Goal: Complete application form: Complete application form

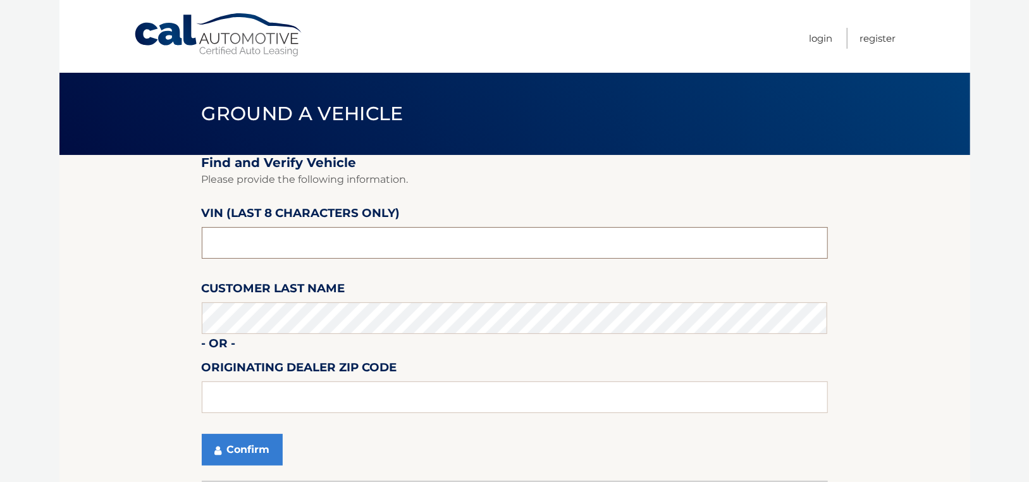
click at [332, 254] on input "text" at bounding box center [515, 243] width 626 height 32
type input "PM011777"
type input "11563"
click at [231, 450] on button "Confirm" at bounding box center [242, 450] width 81 height 32
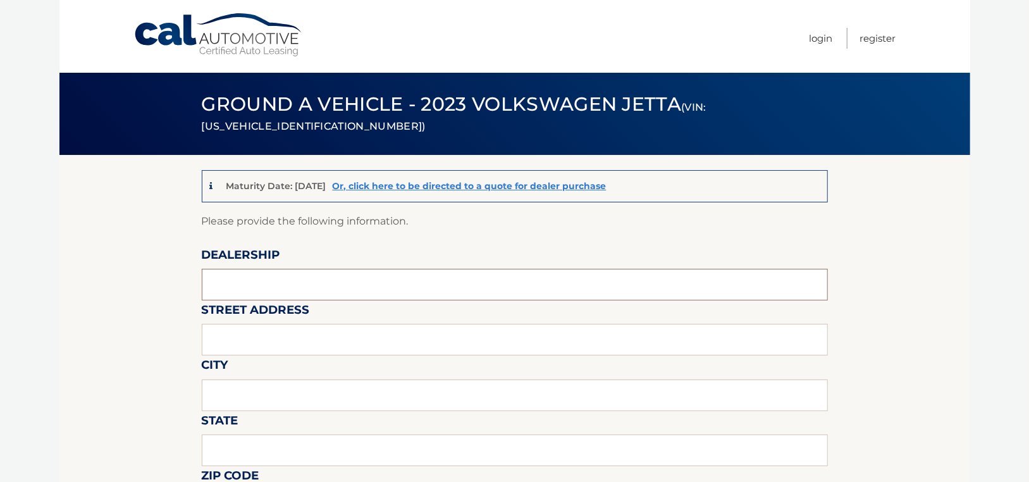
click at [324, 285] on input "text" at bounding box center [515, 285] width 626 height 32
type input "SUNRISE VOLKSWAGEN"
type input "[STREET_ADDRESS]"
type input "LYNBROOK"
type input "NY"
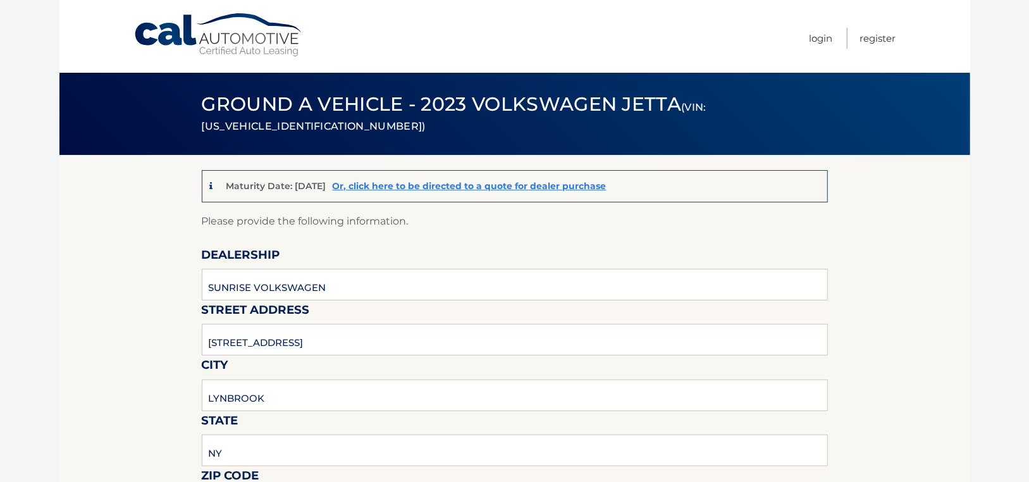
scroll to position [264, 0]
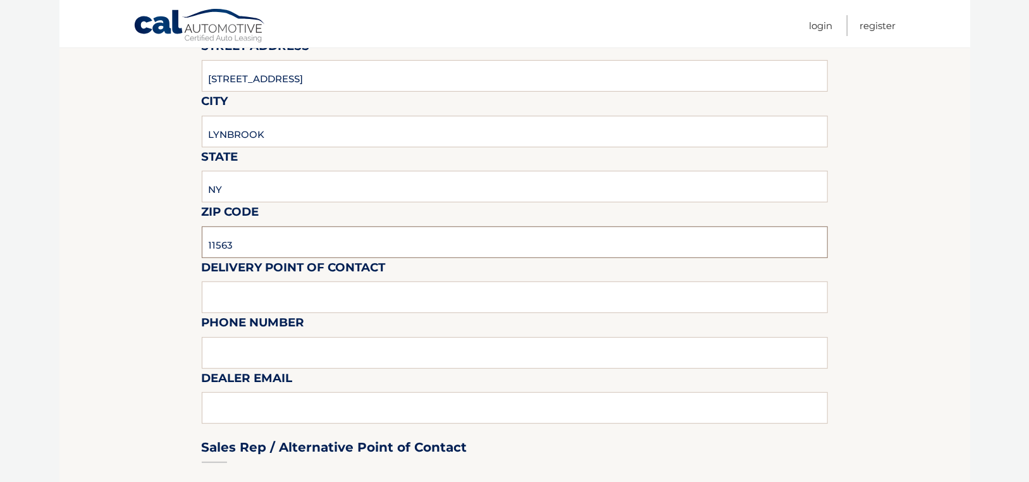
type input "11563"
type input "[PERSON_NAME]"
type input "[PHONE_NUMBER]"
type input "[EMAIL_ADDRESS][DOMAIN_NAME]"
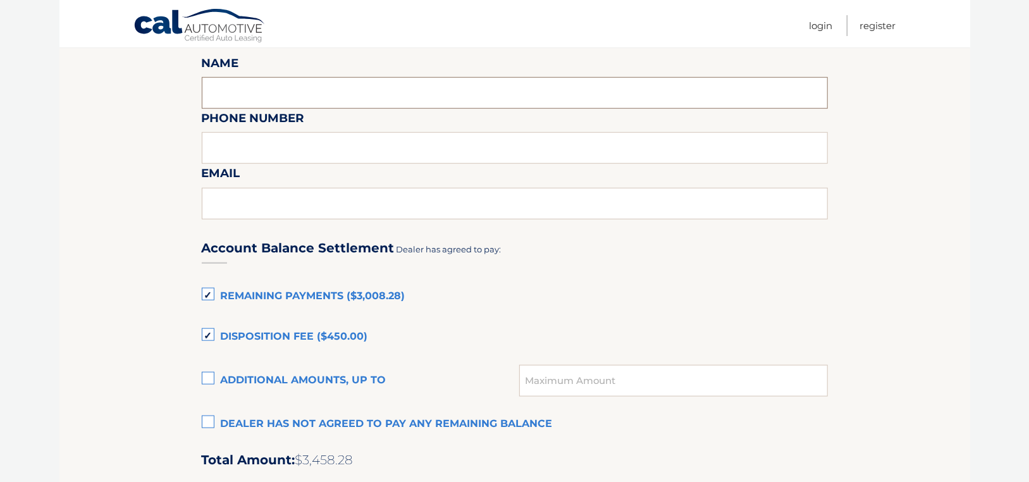
scroll to position [734, 0]
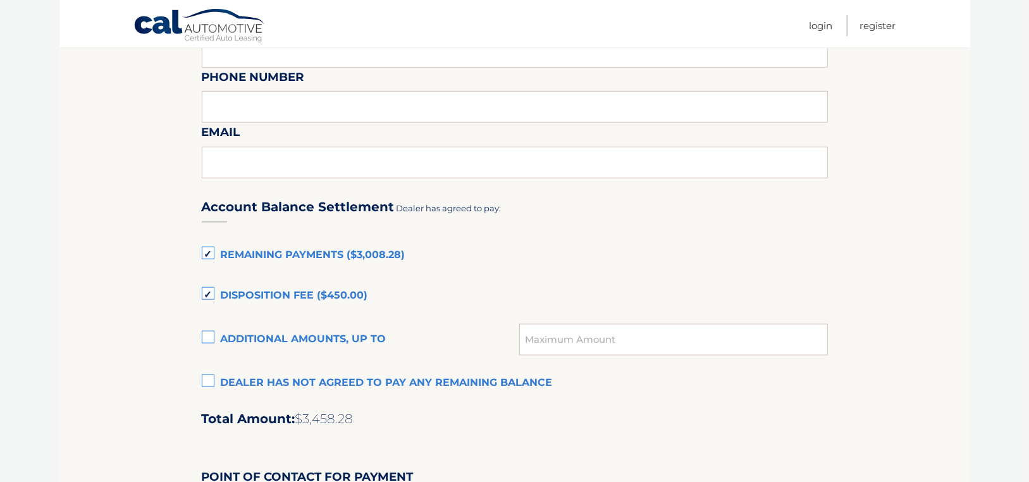
click at [211, 295] on label "Disposition Fee ($450.00)" at bounding box center [515, 295] width 626 height 25
click at [0, 0] on input "Disposition Fee ($450.00)" at bounding box center [0, 0] width 0 height 0
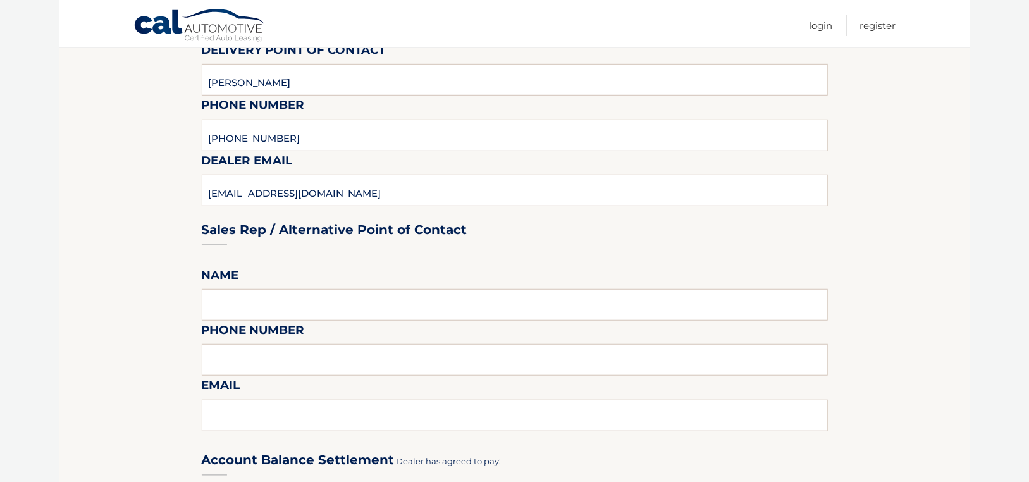
scroll to position [418, 0]
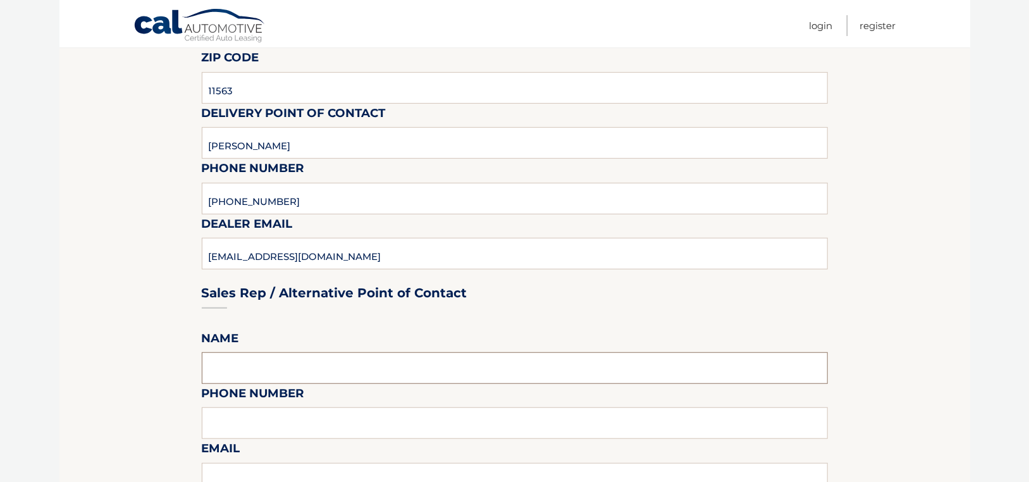
click at [223, 366] on input "text" at bounding box center [515, 368] width 626 height 32
type input "[PERSON_NAME]"
type input "516-596-5970"
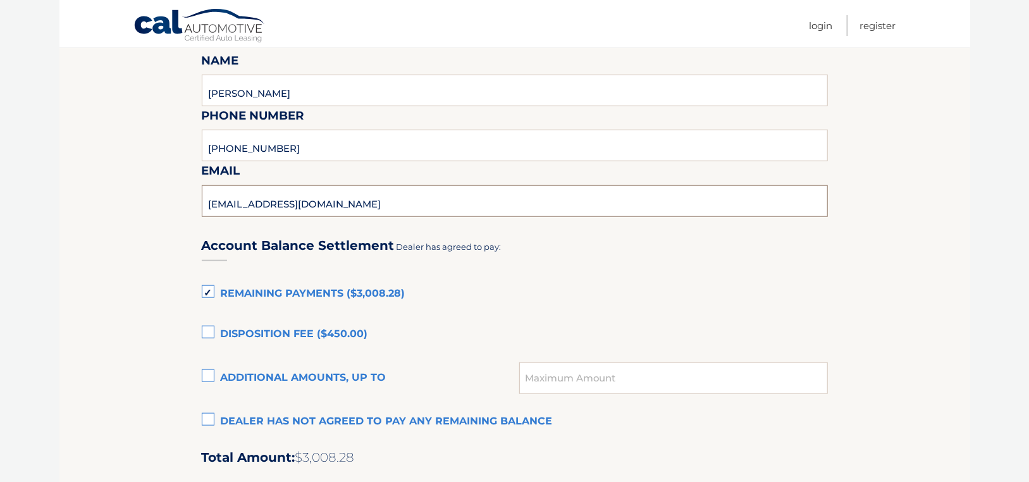
scroll to position [746, 0]
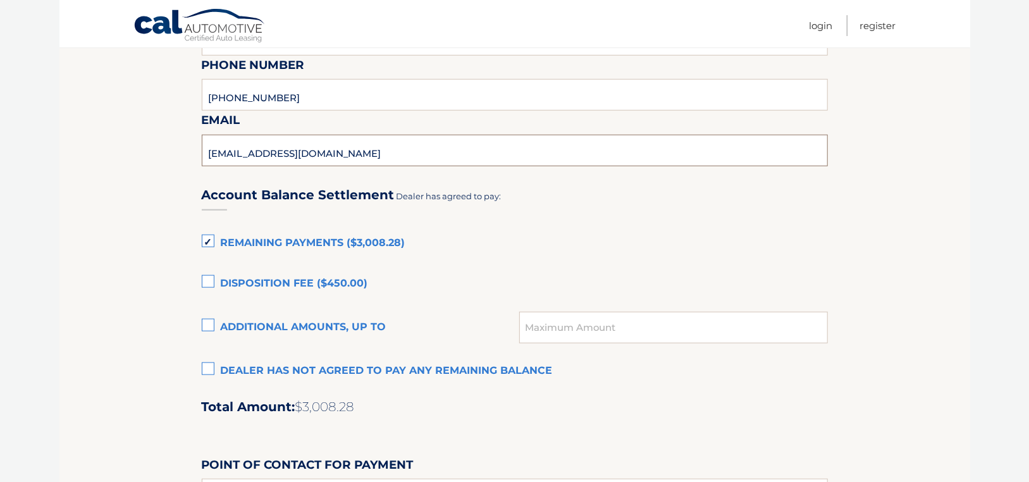
type input "FGONZALEZ@SUNRISEVW.COM"
click at [550, 331] on input "text" at bounding box center [673, 328] width 308 height 32
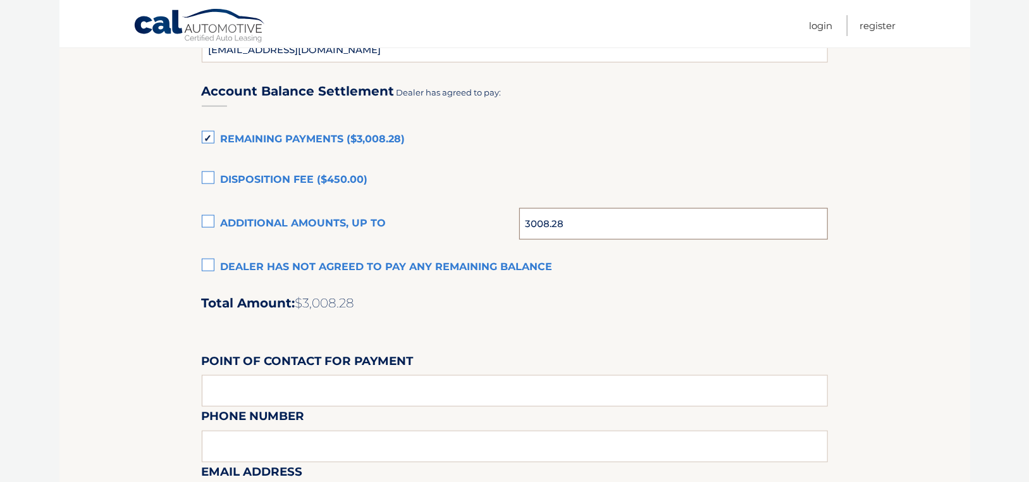
scroll to position [873, 0]
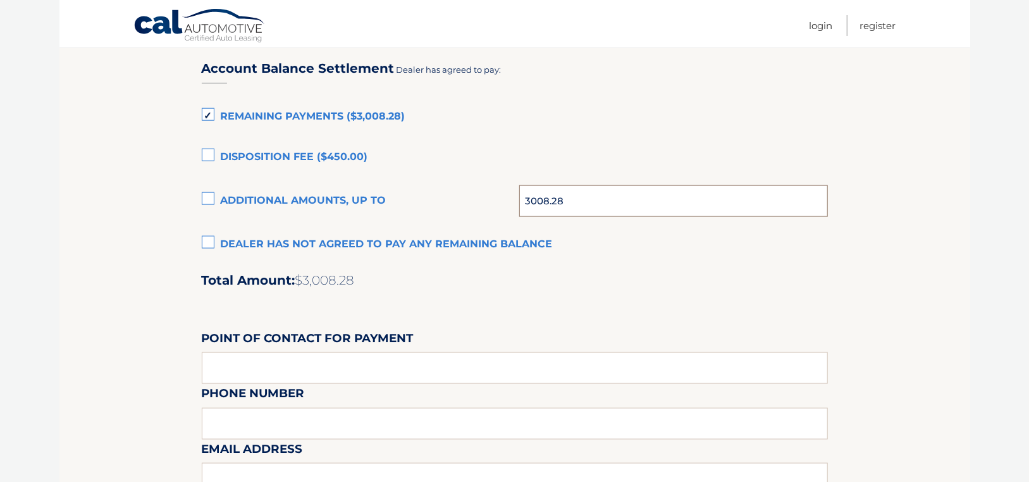
type input "3008.28"
click at [236, 374] on input "text" at bounding box center [515, 368] width 626 height 32
type input "FRANK GONZALEZ"
type input "516-596-5970"
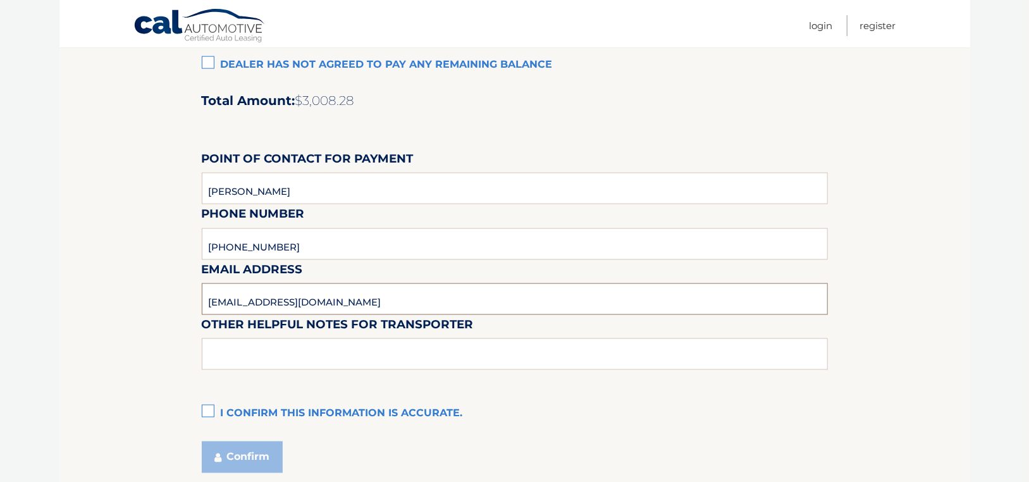
scroll to position [1075, 0]
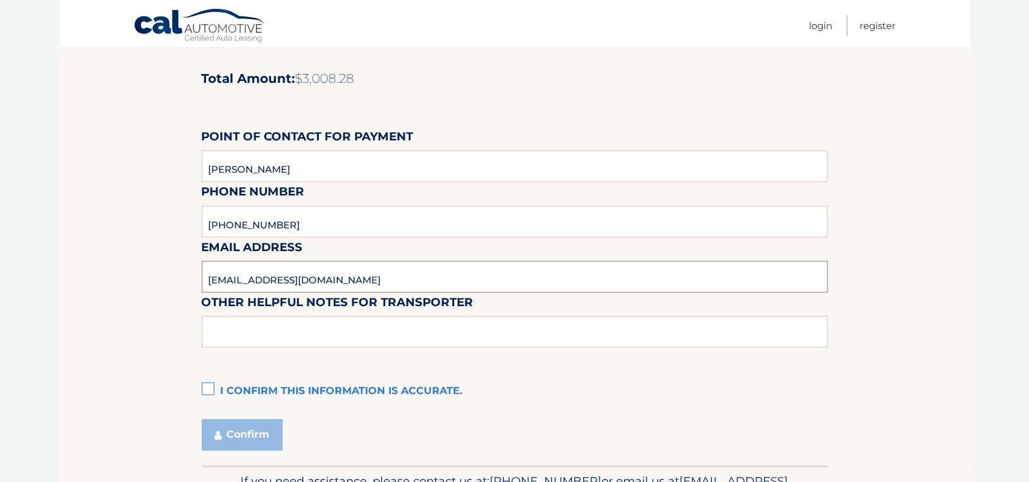
type input "FGONZALEZ@SUNRISEVW.COM"
click at [225, 336] on input "text" at bounding box center [515, 332] width 626 height 32
type input "CALL PRIOR TO PICKING UP. PICKUPS MON-FRI 9AM TO 5PM ONLY"
click at [210, 389] on label "I confirm this information is accurate." at bounding box center [515, 391] width 626 height 25
click at [0, 0] on input "I confirm this information is accurate." at bounding box center [0, 0] width 0 height 0
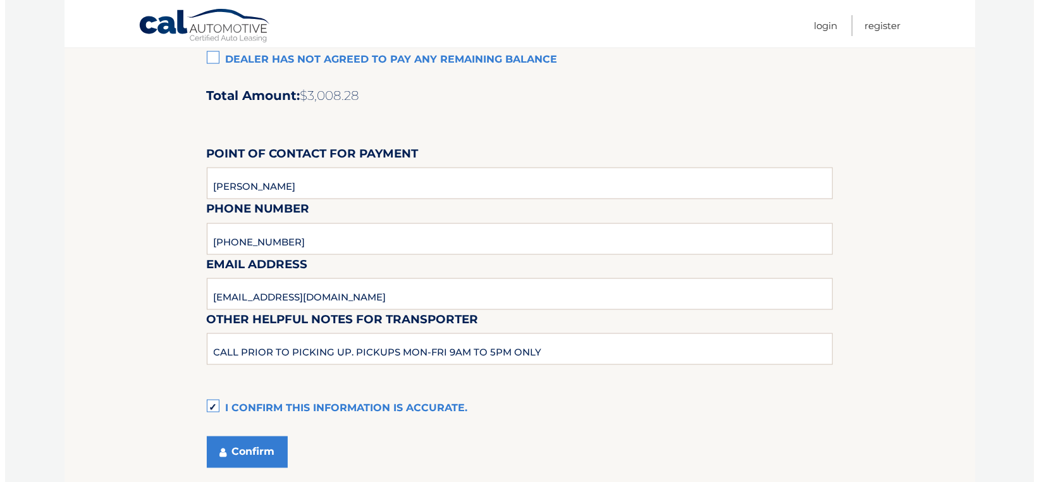
scroll to position [1138, 0]
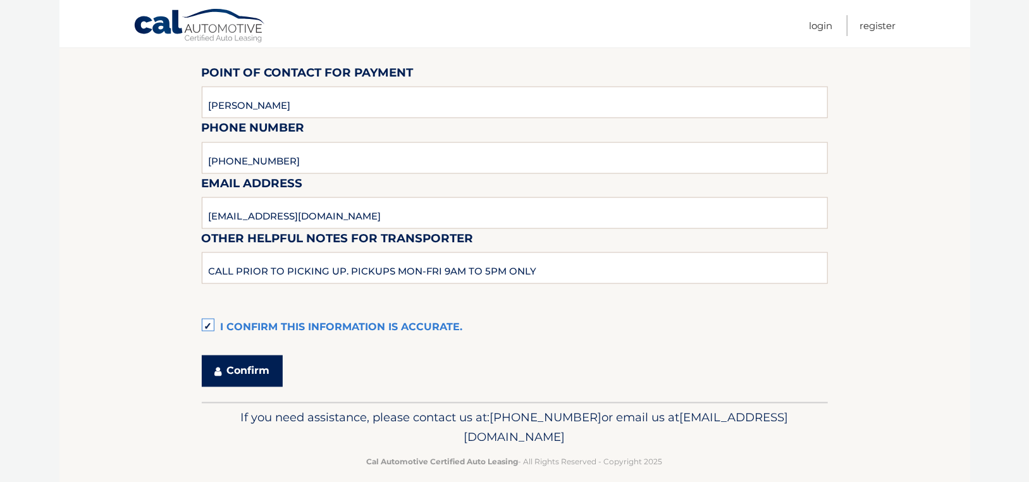
click at [249, 377] on button "Confirm" at bounding box center [242, 371] width 81 height 32
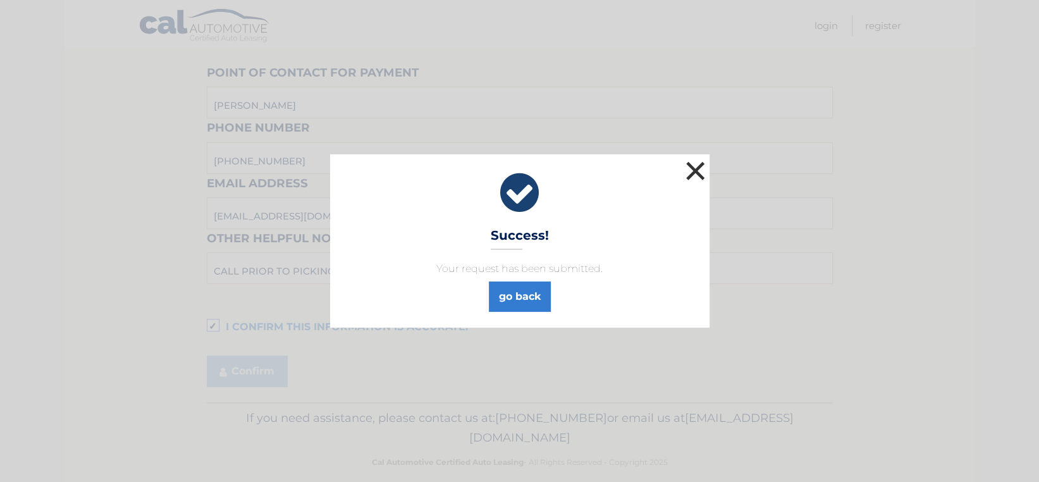
click at [697, 166] on button "×" at bounding box center [695, 170] width 25 height 25
